Goal: Information Seeking & Learning: Find specific fact

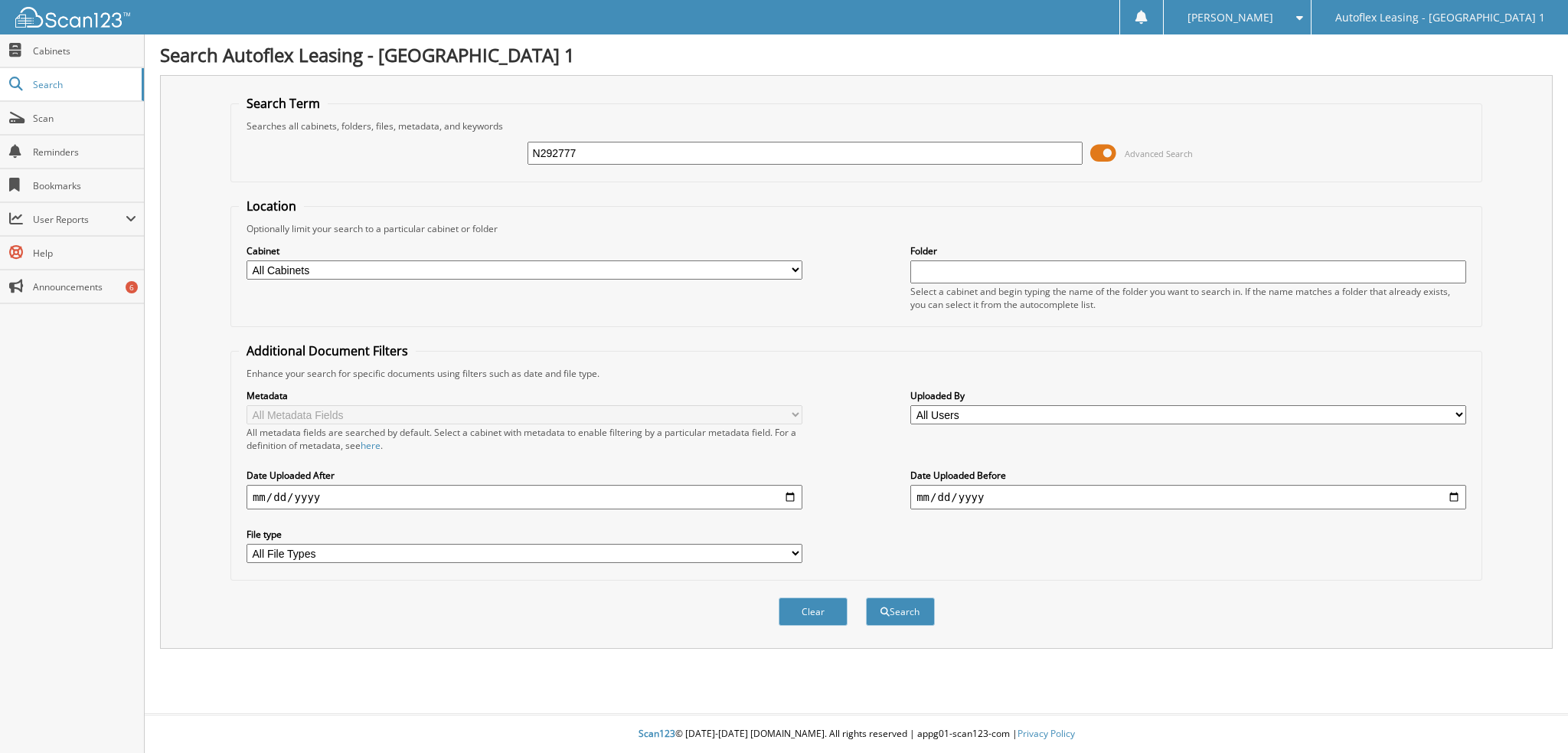
type input "N292777"
click at [1102, 153] on span at bounding box center [1103, 154] width 26 height 23
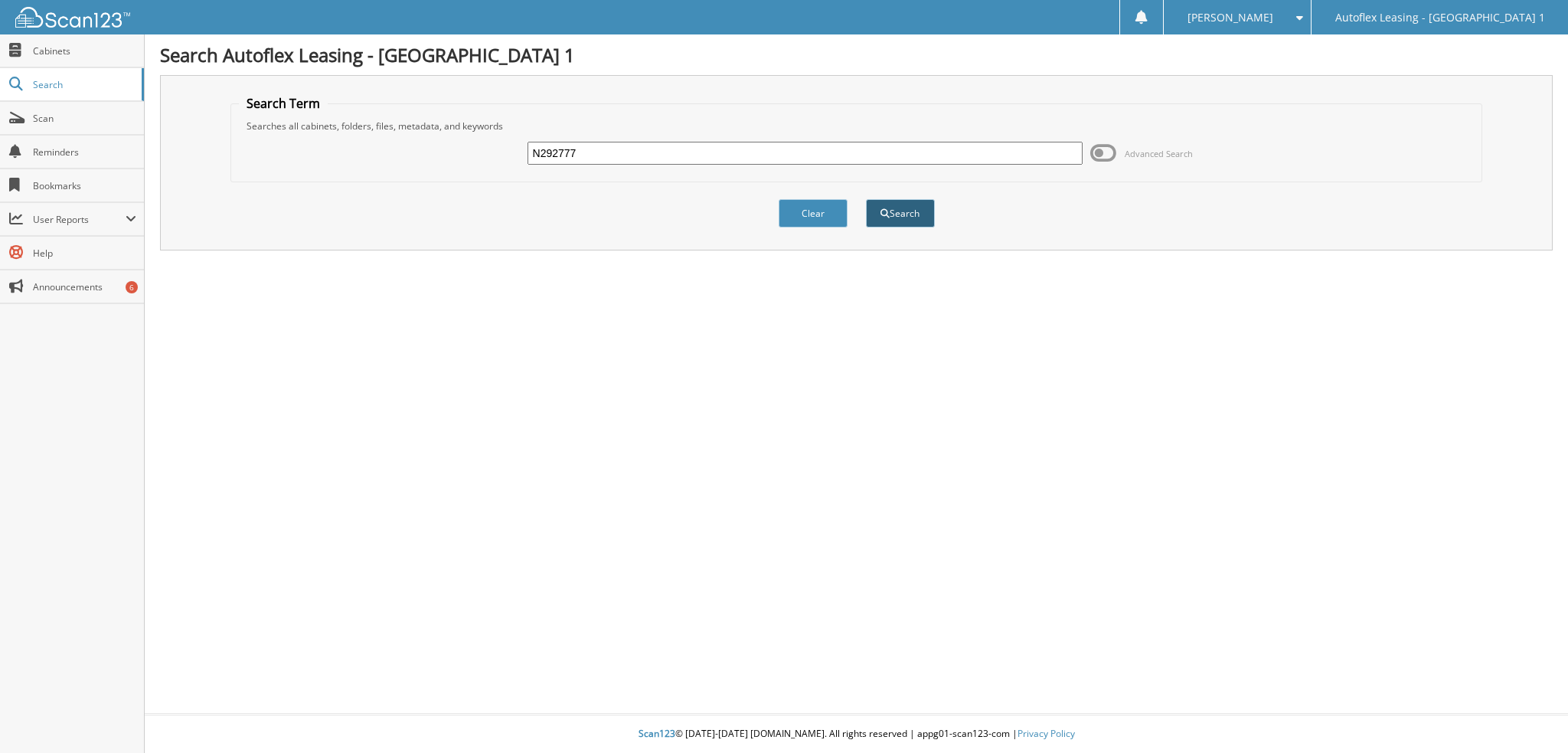
click at [896, 222] on button "Search" at bounding box center [900, 213] width 69 height 28
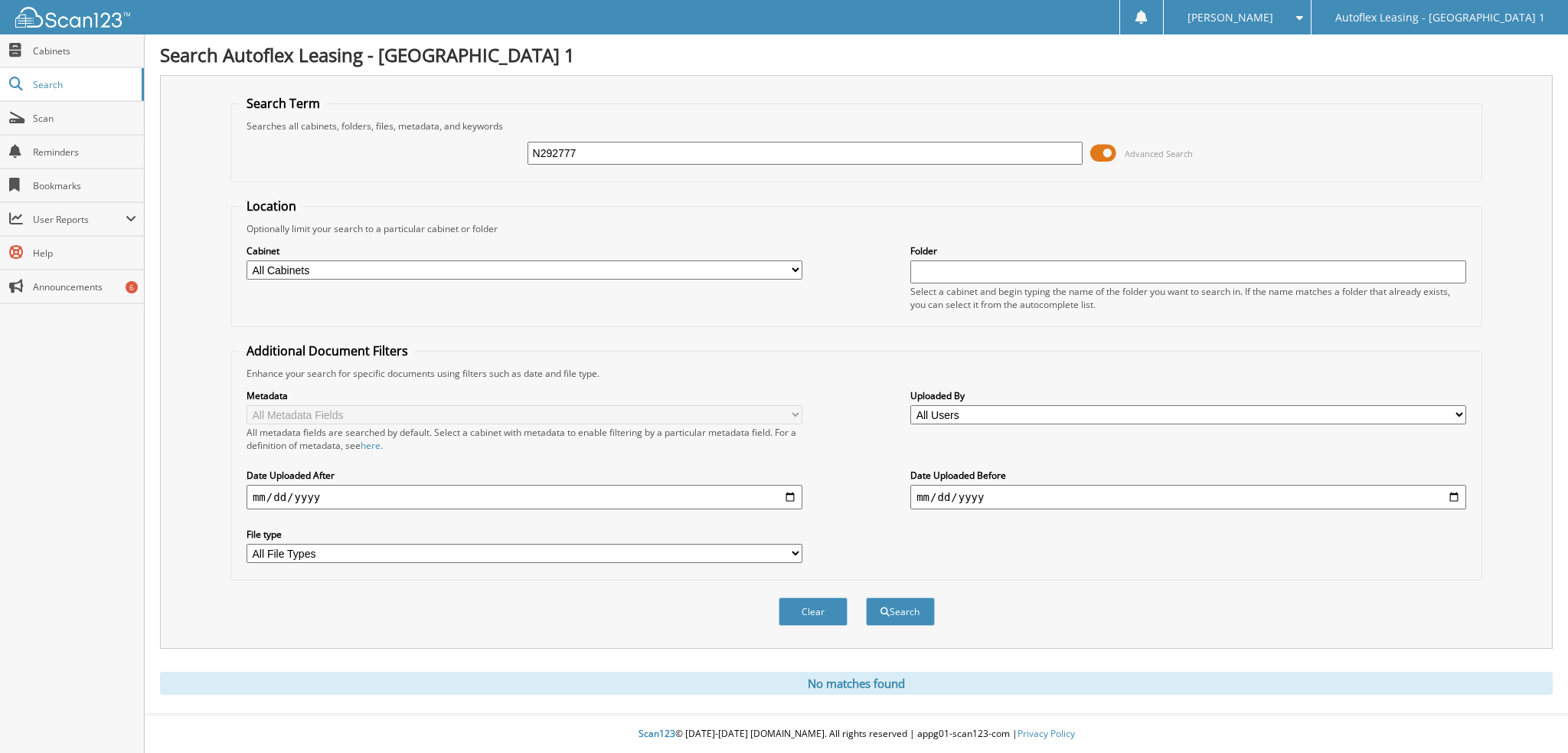
drag, startPoint x: 589, startPoint y: 144, endPoint x: 463, endPoint y: 154, distance: 126.4
click at [463, 154] on div "N292777 Advanced Search" at bounding box center [857, 154] width 1235 height 42
type input "p"
type input "[PERSON_NAME]"
click at [866, 598] on button "Search" at bounding box center [900, 612] width 69 height 28
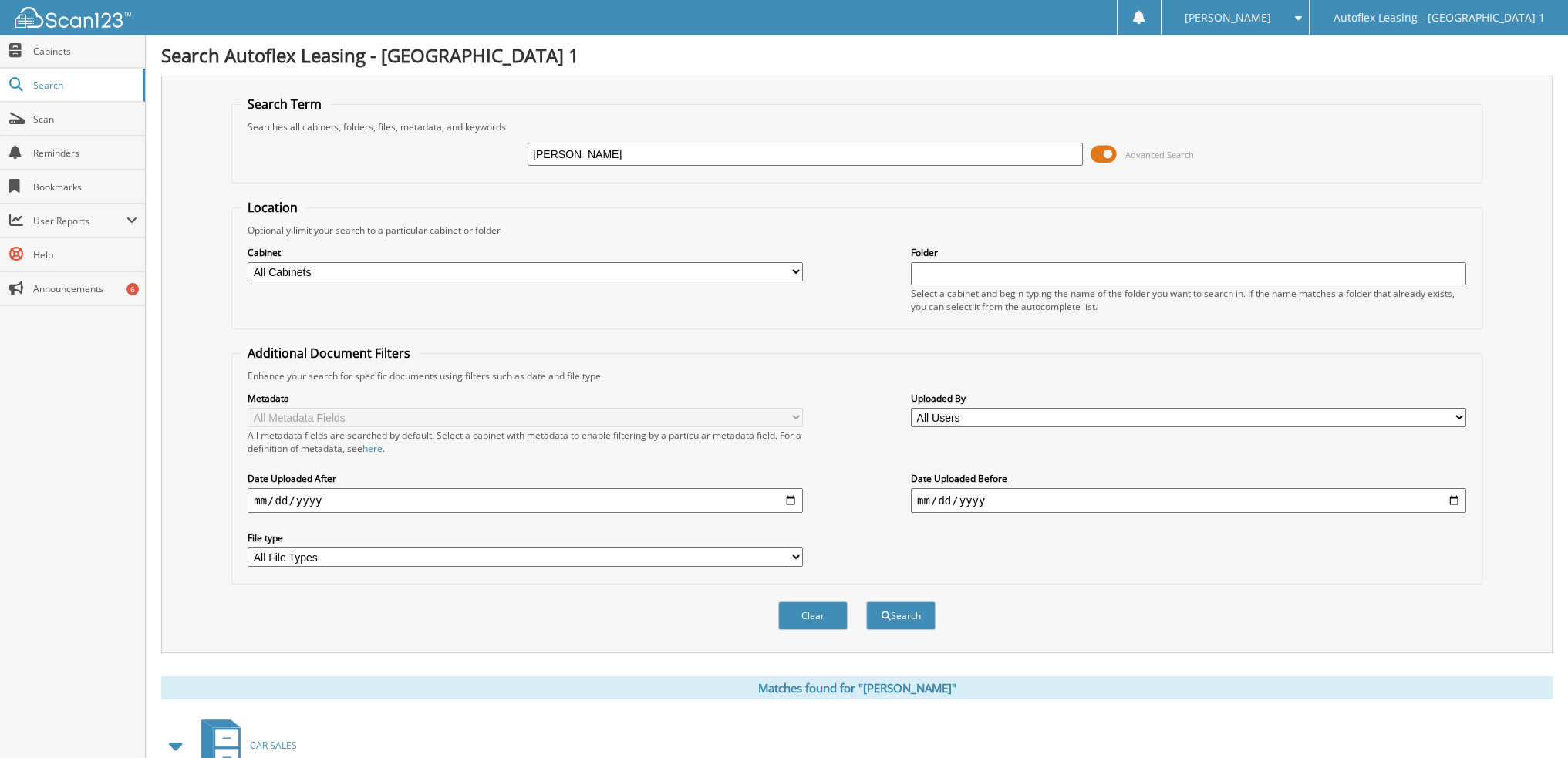
drag, startPoint x: 718, startPoint y: 154, endPoint x: 367, endPoint y: 133, distance: 351.6
click at [367, 134] on div "[PERSON_NAME] Advanced Search" at bounding box center [857, 155] width 1234 height 42
type input "[PERSON_NAME]"
click at [866, 602] on button "Search" at bounding box center [901, 616] width 69 height 28
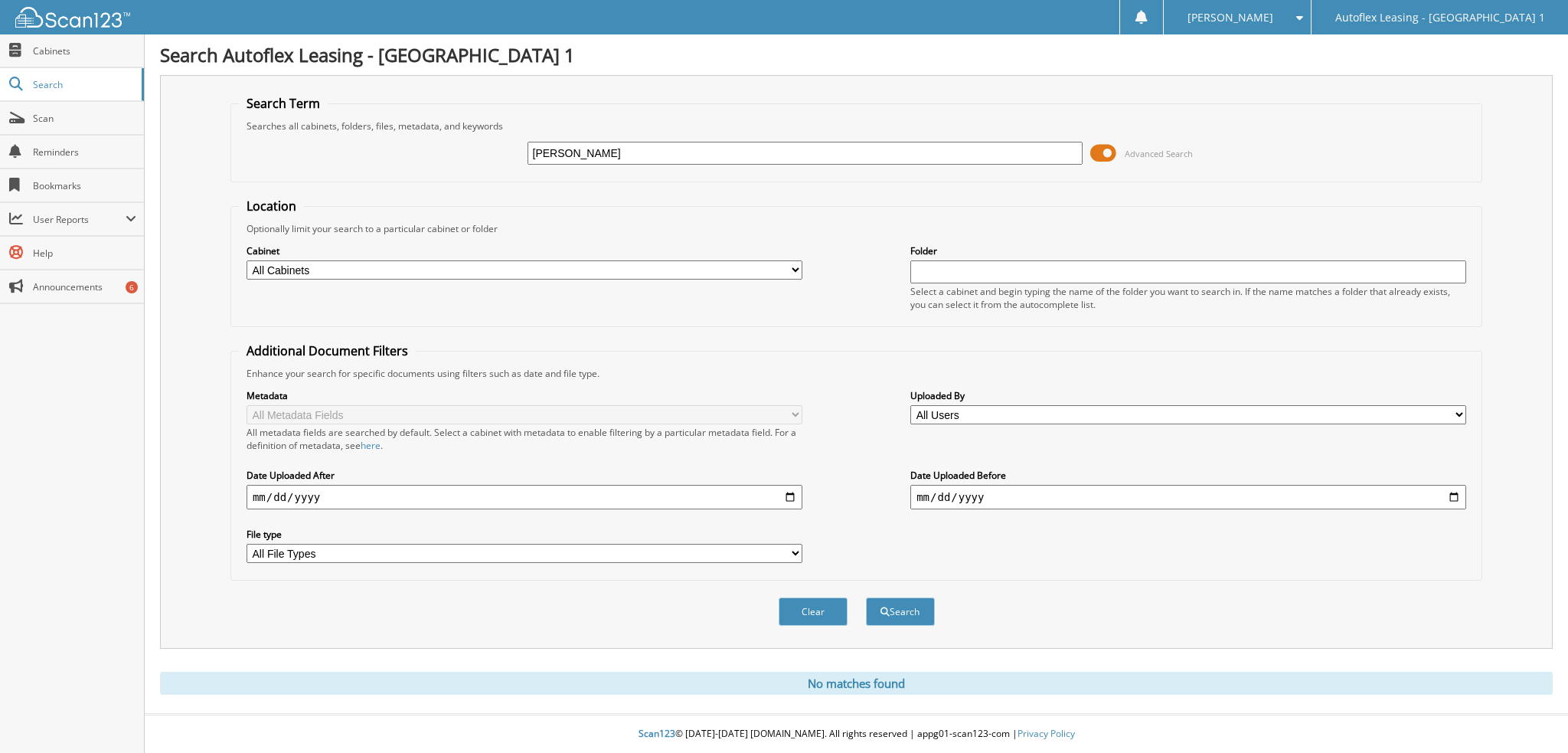
drag, startPoint x: 609, startPoint y: 146, endPoint x: 450, endPoint y: 149, distance: 159.0
click at [450, 149] on div "dale jenson Advanced Search" at bounding box center [857, 154] width 1235 height 42
type input "john jenson"
click at [866, 598] on button "Search" at bounding box center [900, 612] width 69 height 28
click at [580, 143] on input "john jenson" at bounding box center [806, 154] width 556 height 23
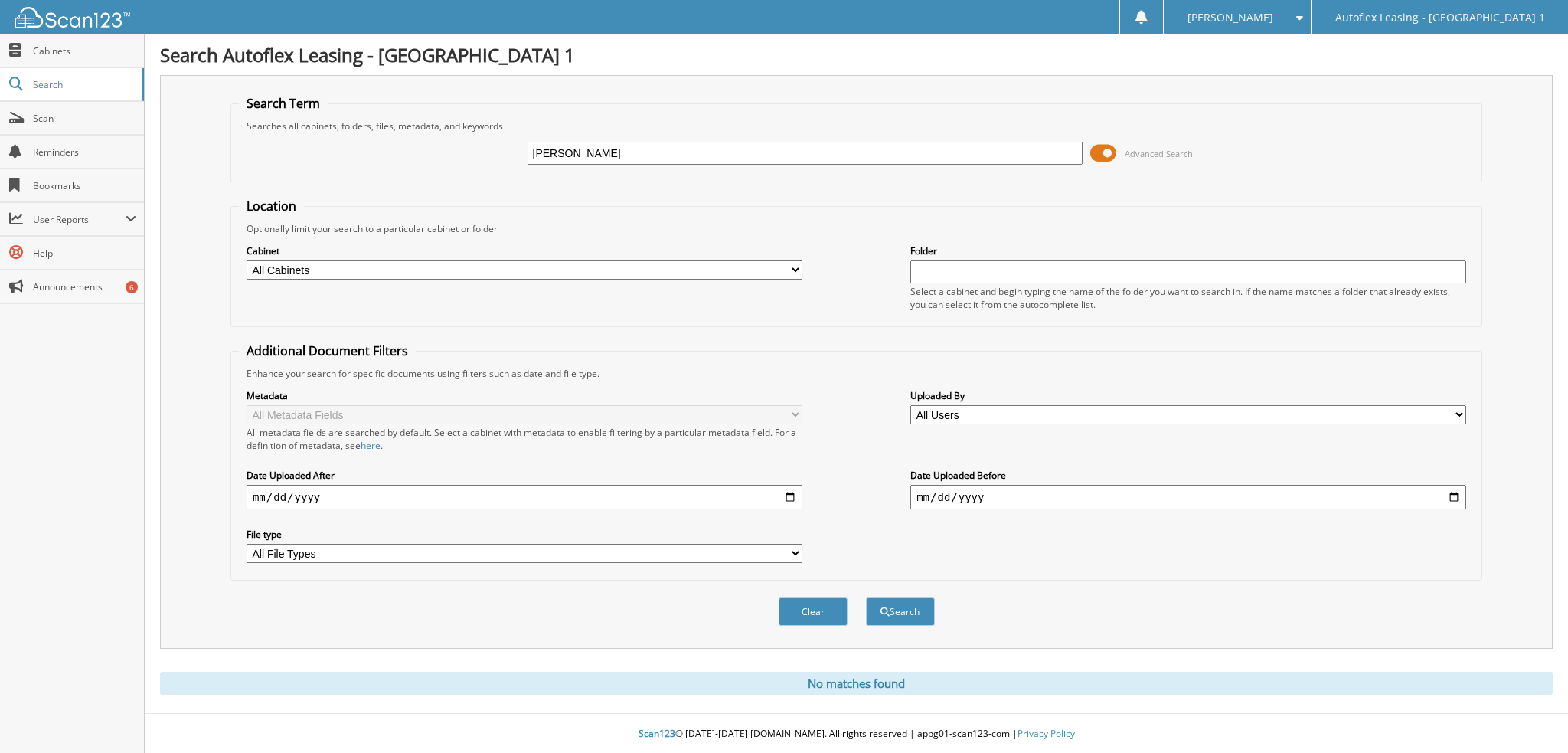
type input "[PERSON_NAME]"
click at [866, 598] on button "Search" at bounding box center [900, 612] width 69 height 28
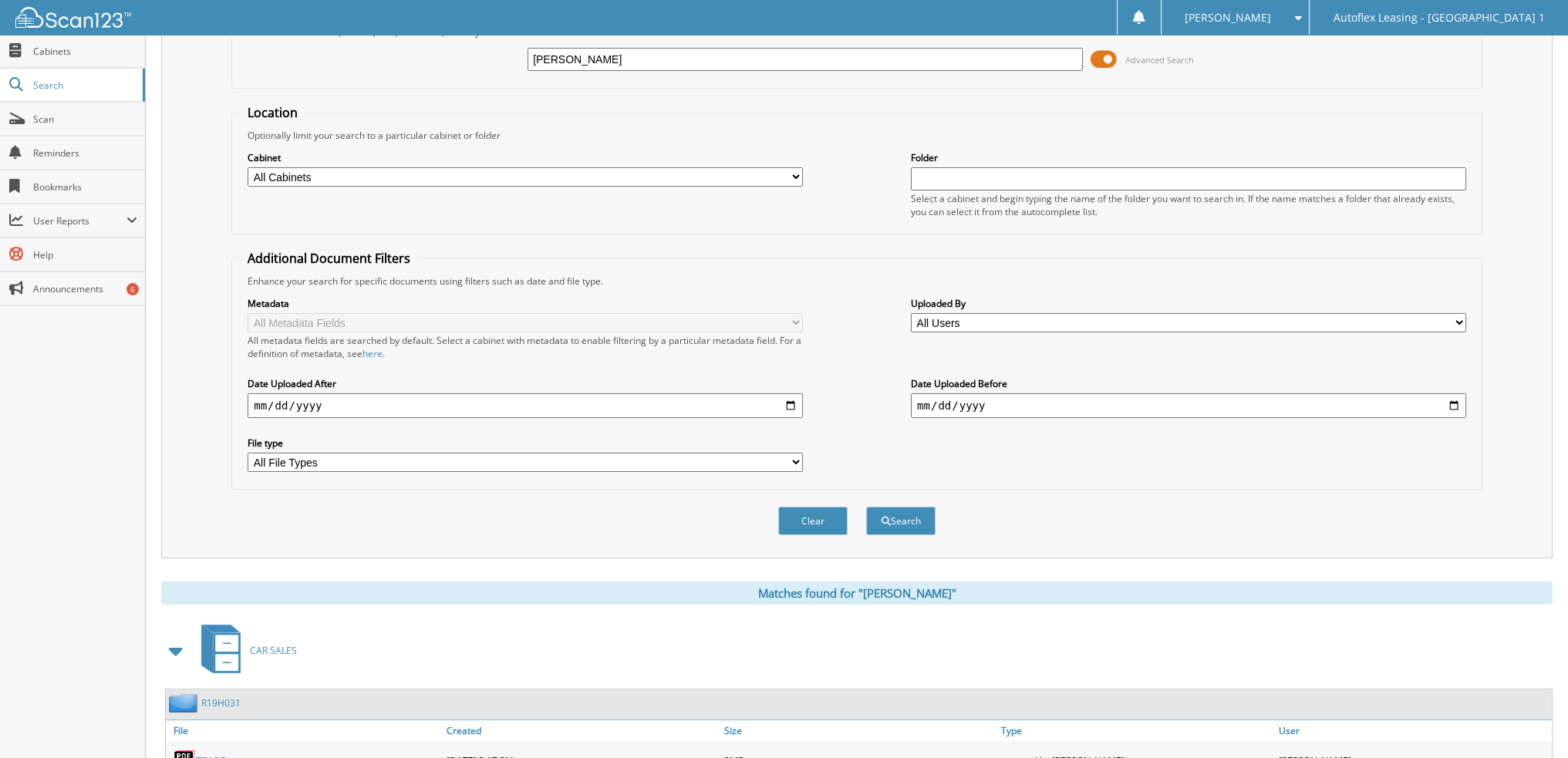
scroll to position [235, 0]
